Goal: Register for event/course

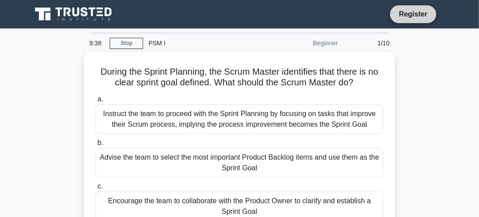
click at [412, 11] on link "Register" at bounding box center [413, 13] width 39 height 11
